Goal: Information Seeking & Learning: Learn about a topic

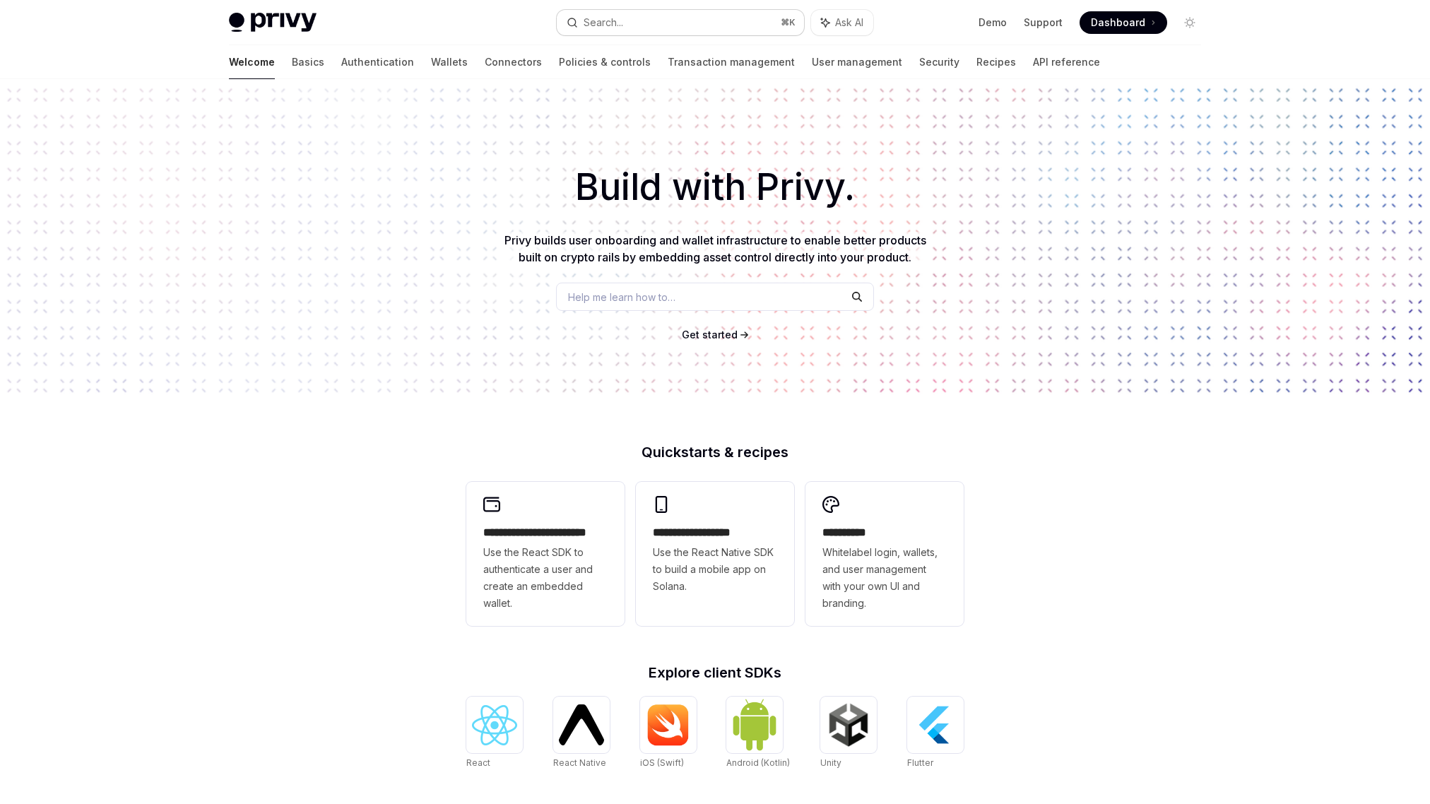
click at [643, 18] on button "Search... ⌘ K" at bounding box center [680, 22] width 247 height 25
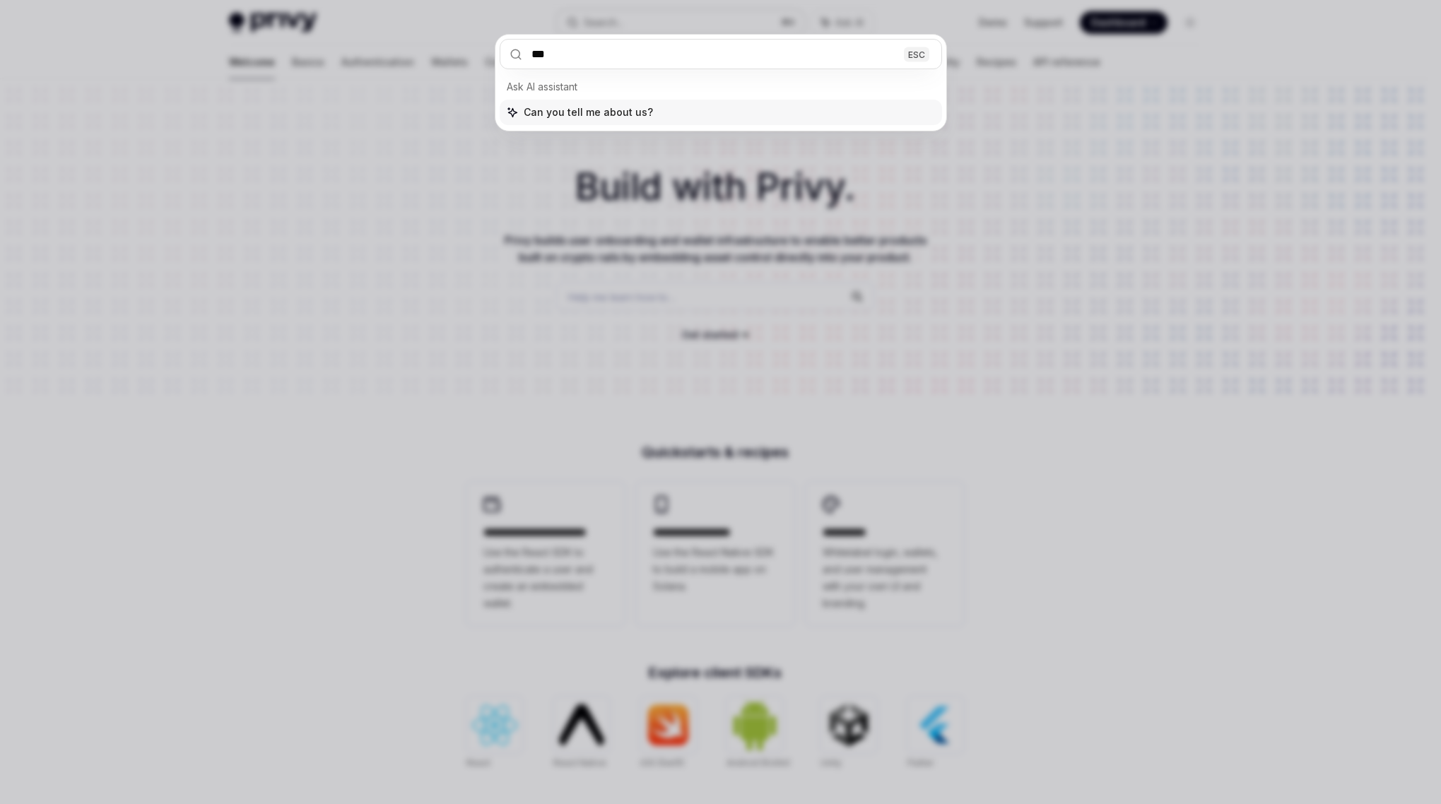
type input "****"
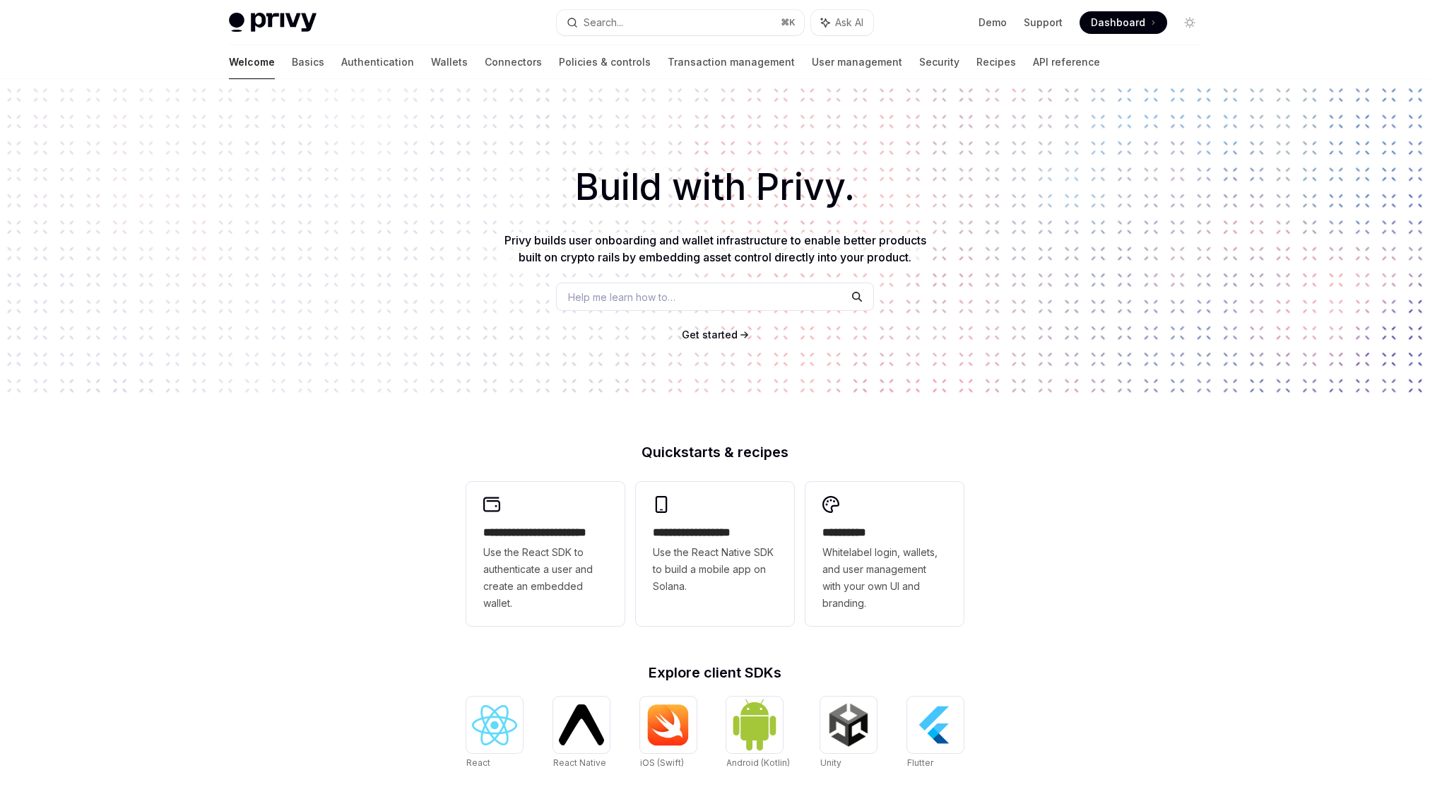
type textarea "*"
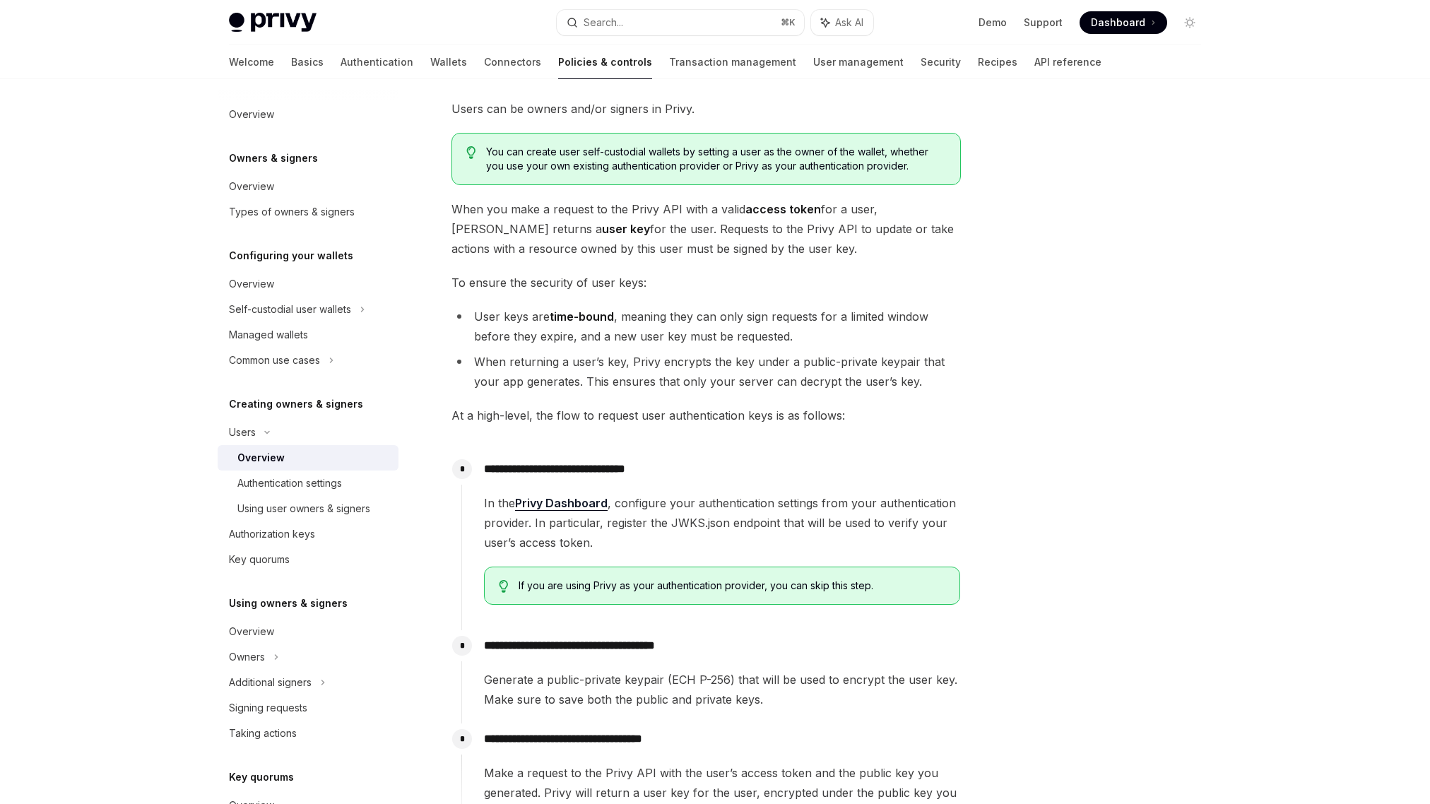
scroll to position [322, 0]
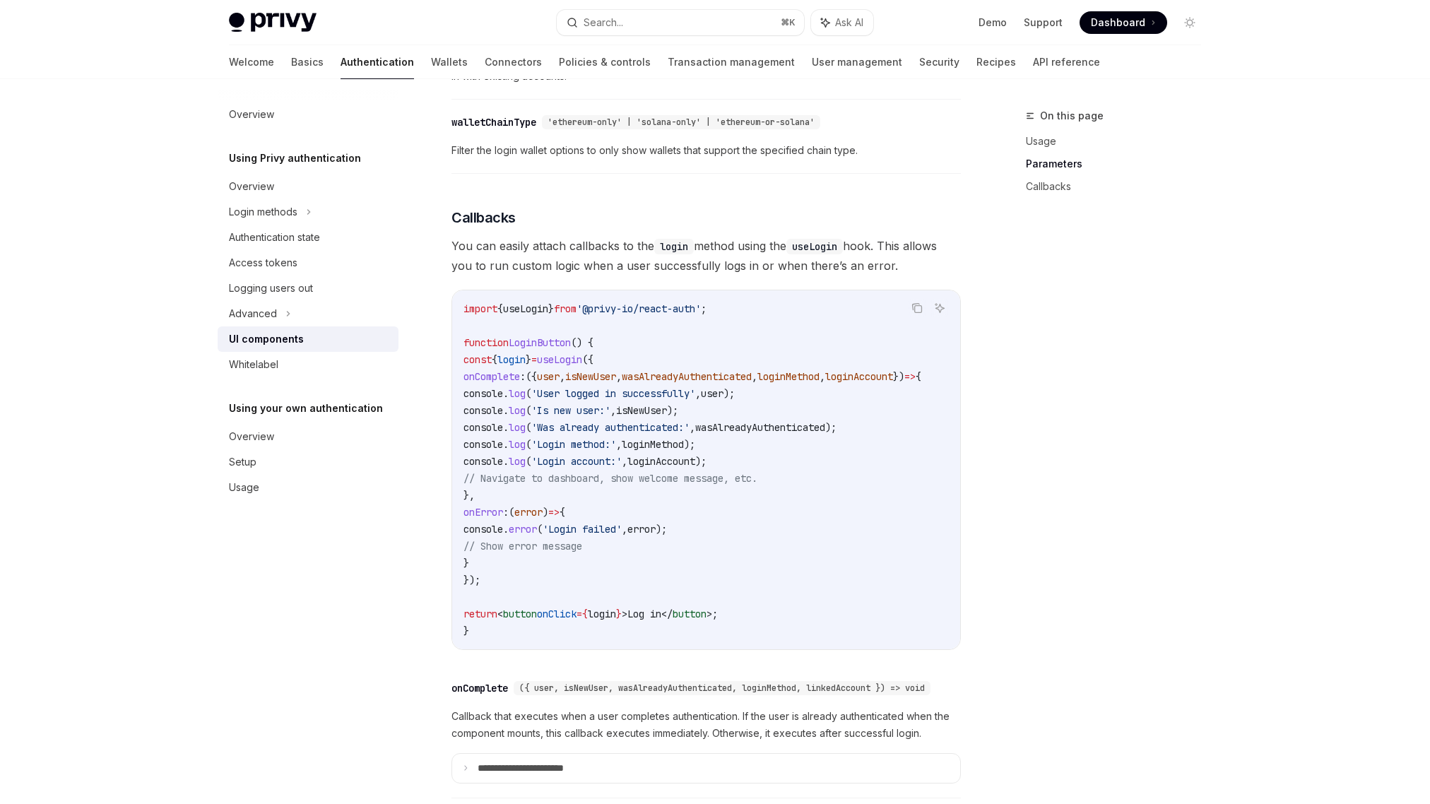
scroll to position [0, 88]
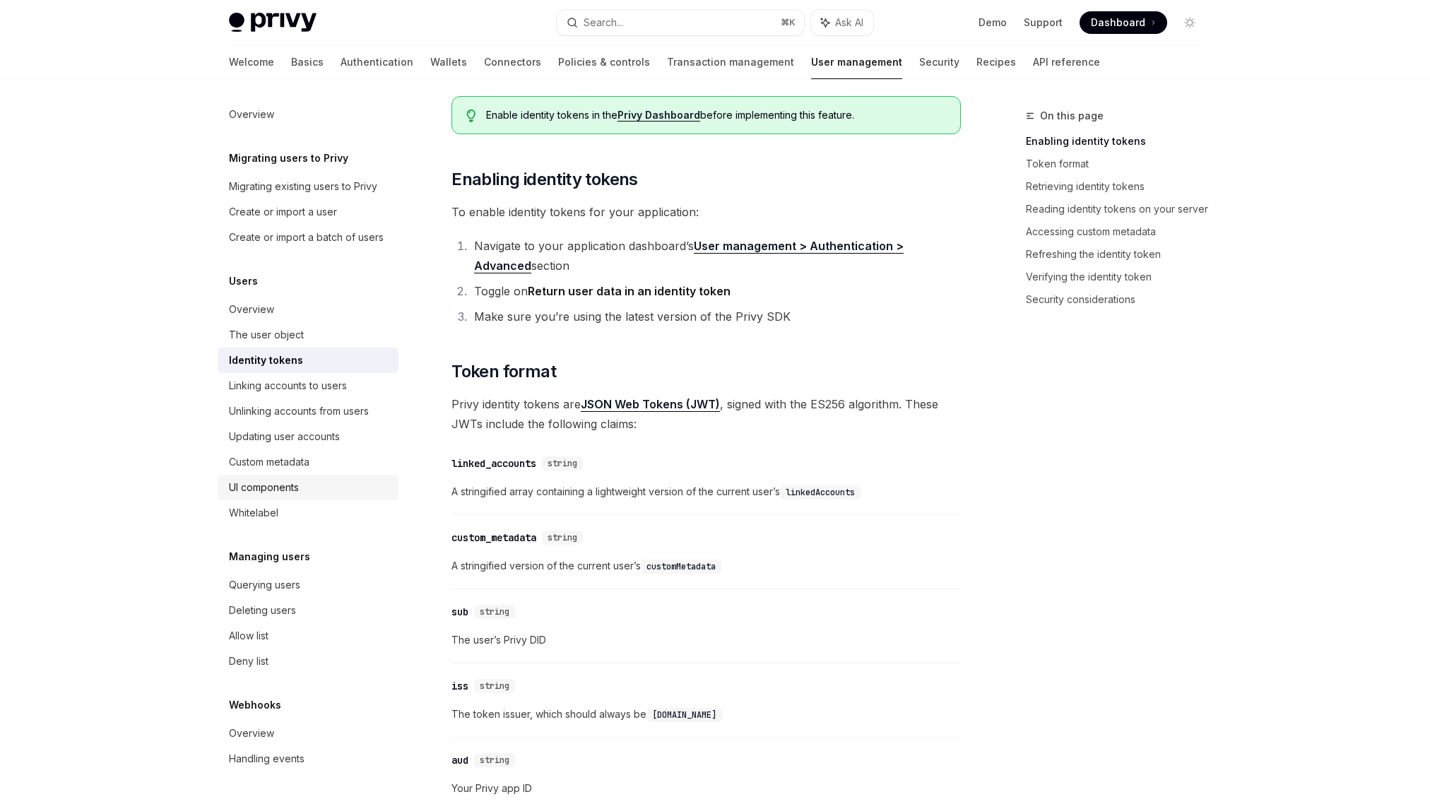
scroll to position [281, 0]
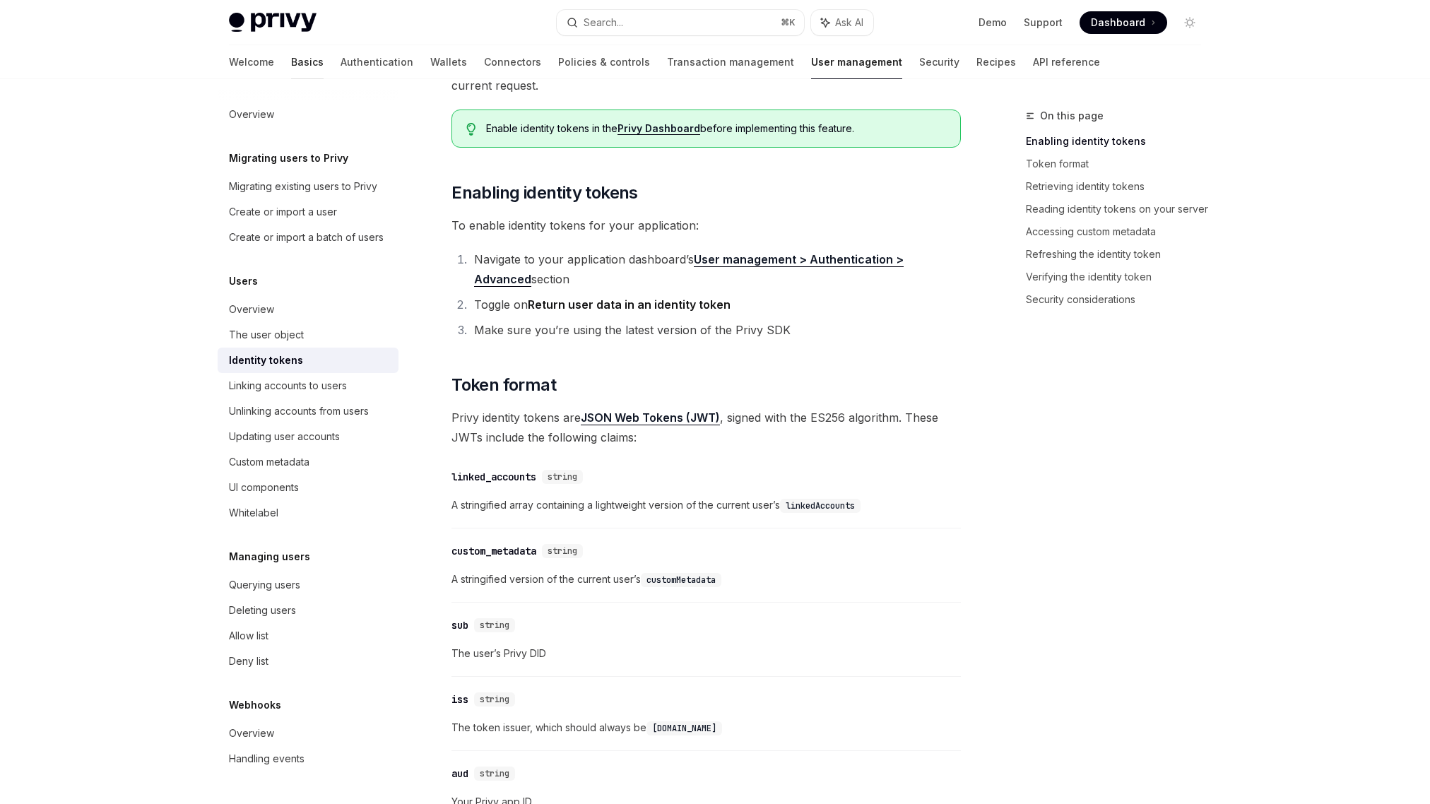
click at [291, 58] on link "Basics" at bounding box center [307, 62] width 33 height 34
type textarea "*"
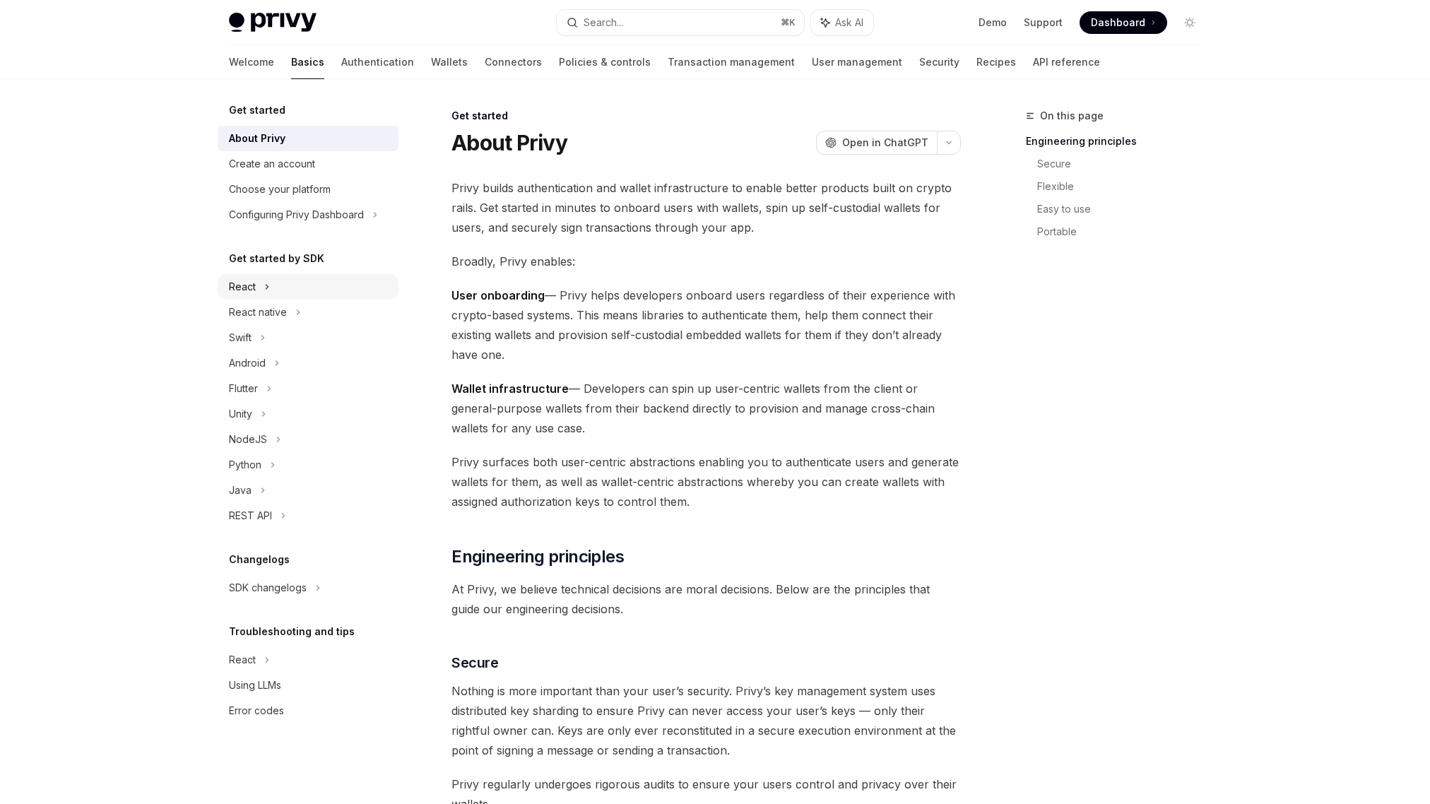
click at [257, 290] on div "React" at bounding box center [308, 286] width 181 height 25
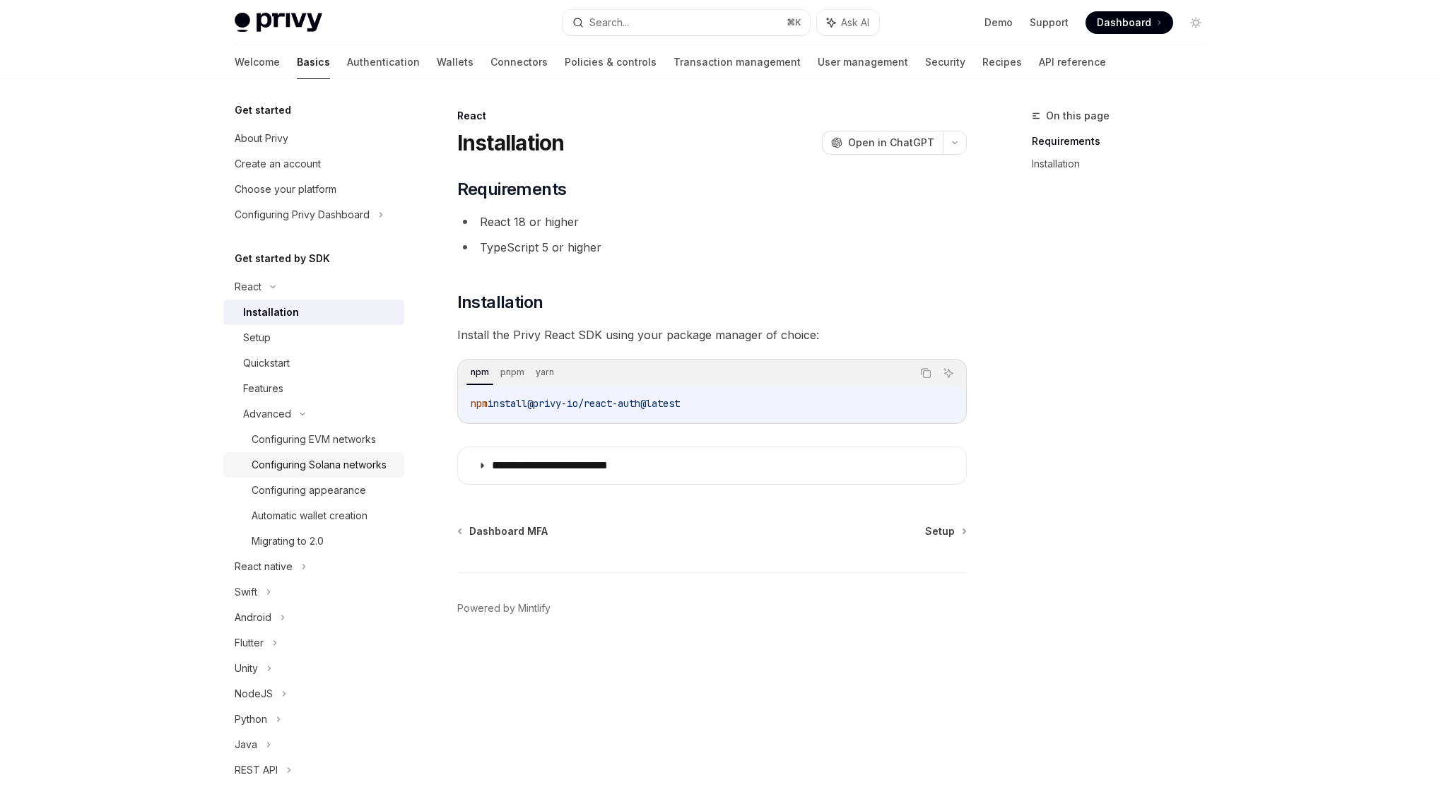
click at [273, 465] on div "Configuring Solana networks" at bounding box center [319, 465] width 135 height 17
type textarea "*"
